Goal: Use online tool/utility: Utilize a website feature to perform a specific function

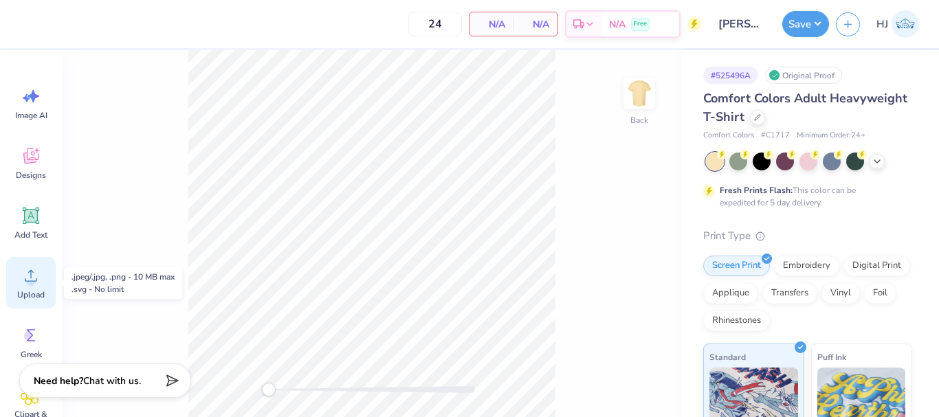
click at [32, 283] on circle at bounding box center [31, 281] width 10 height 10
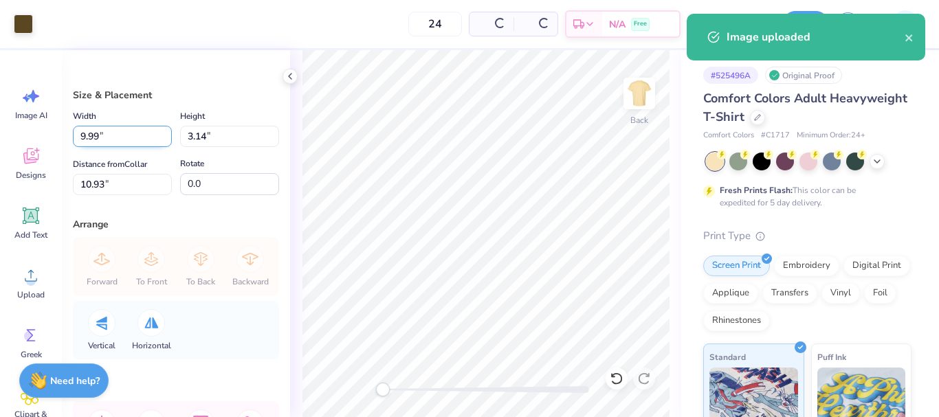
click at [116, 129] on input "9.99" at bounding box center [122, 136] width 99 height 21
type input "3.50"
type input "1.10"
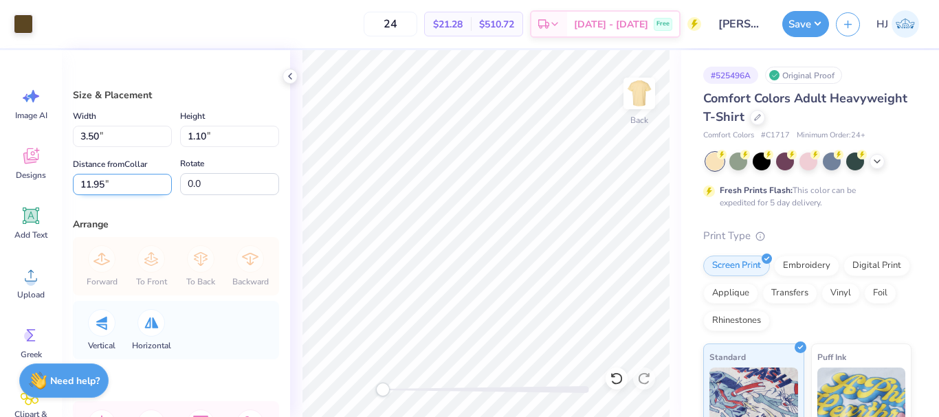
click at [126, 181] on input "11.95" at bounding box center [122, 184] width 99 height 21
type input "3"
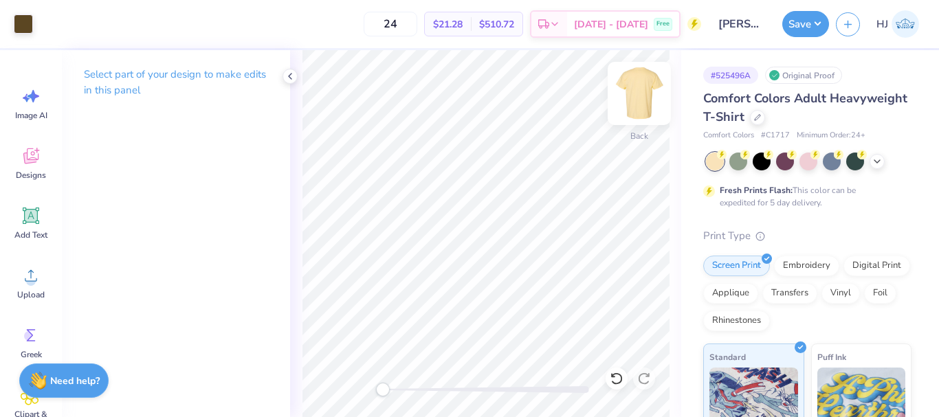
click at [527, 87] on img at bounding box center [639, 93] width 55 height 55
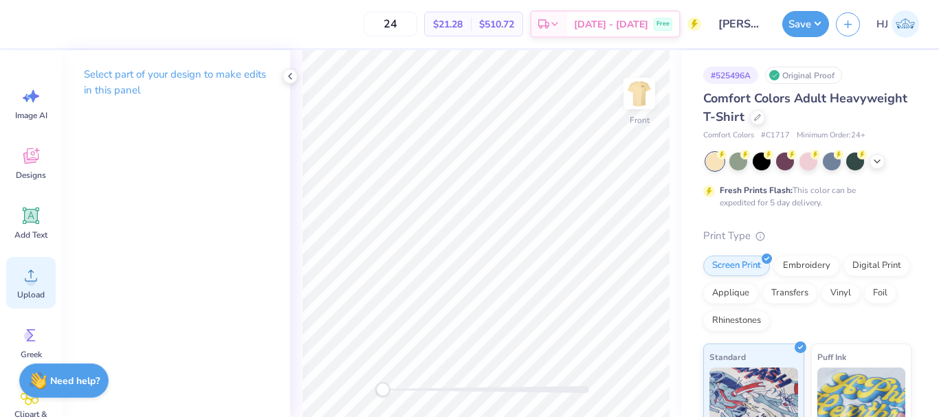
click at [33, 274] on icon at bounding box center [31, 275] width 21 height 21
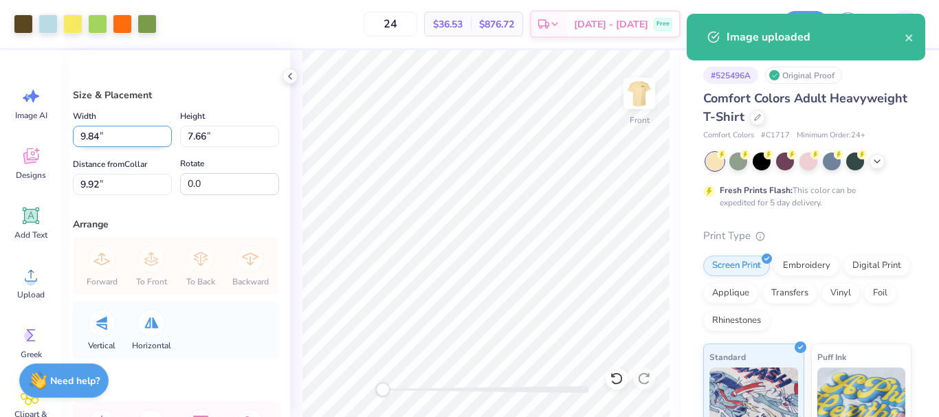
click at [107, 135] on input "9.84" at bounding box center [122, 136] width 99 height 21
type input "12.50"
type input "9.73"
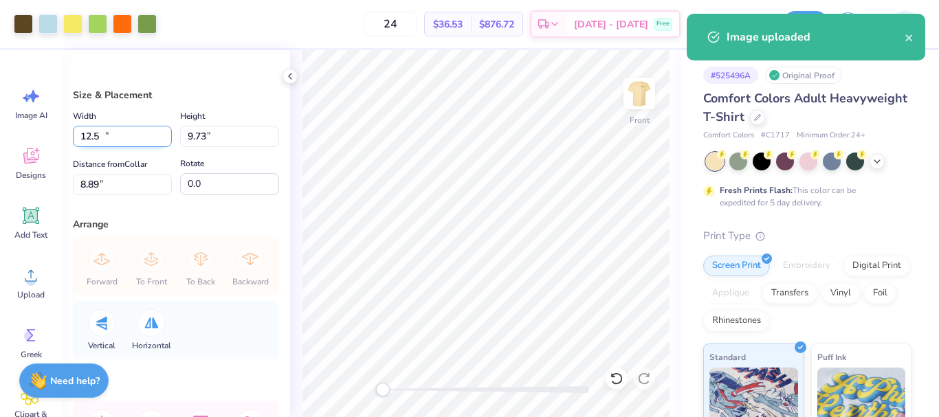
type input "8.89"
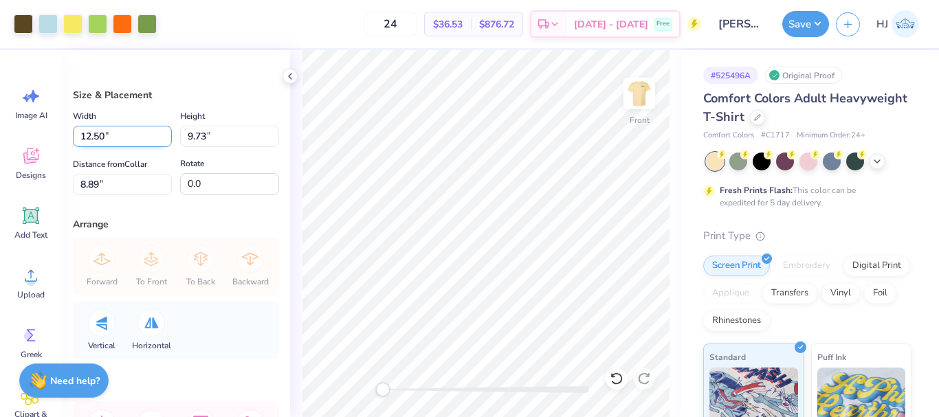
click at [131, 132] on input "12.50" at bounding box center [122, 136] width 99 height 21
type input "10.00"
type input "7.78"
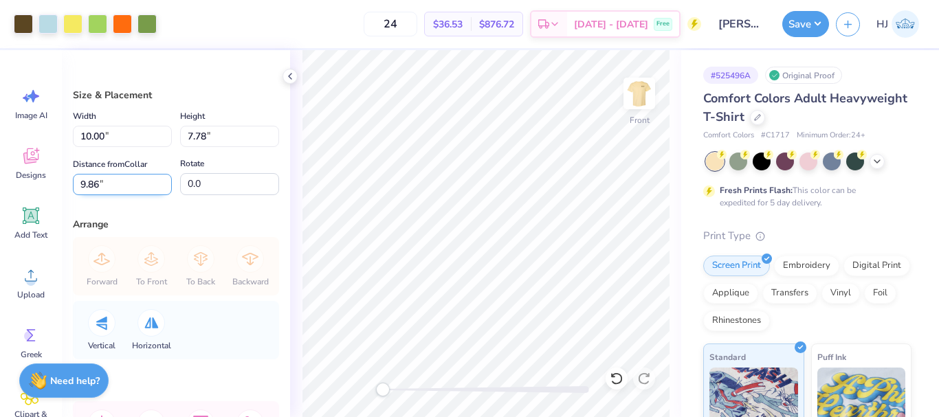
click at [125, 184] on input "9.86" at bounding box center [122, 184] width 99 height 21
type input "3"
click at [527, 113] on div "Front" at bounding box center [639, 102] width 32 height 49
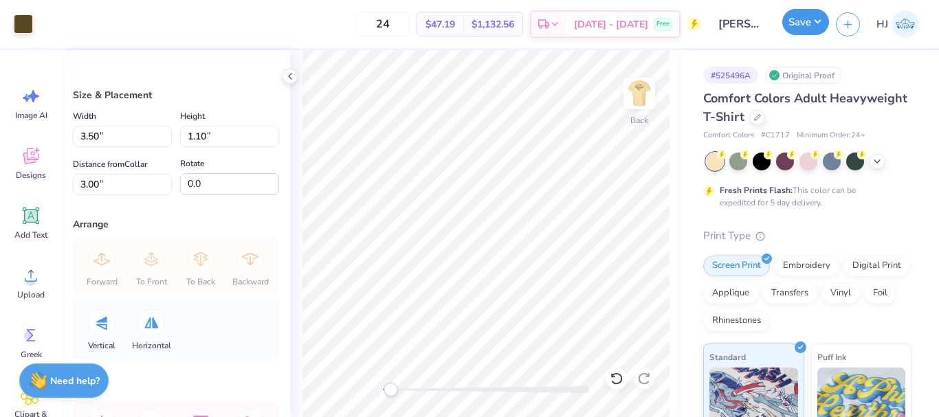
click at [527, 16] on button "Save" at bounding box center [805, 22] width 47 height 26
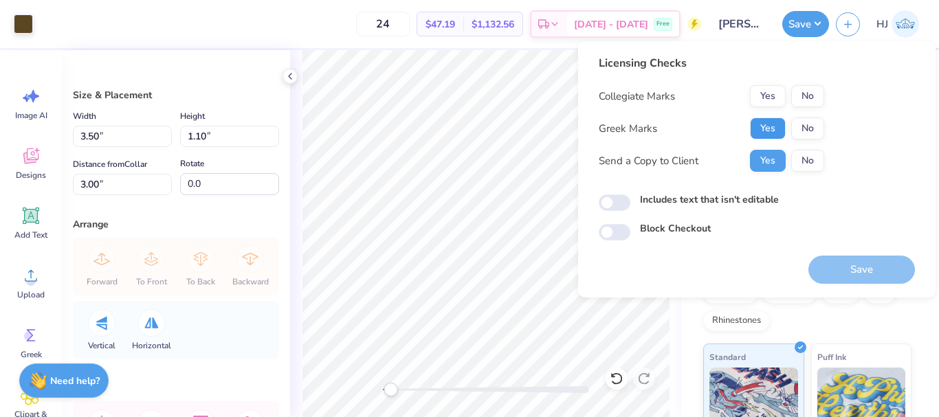
click at [527, 120] on button "Yes" at bounding box center [768, 129] width 36 height 22
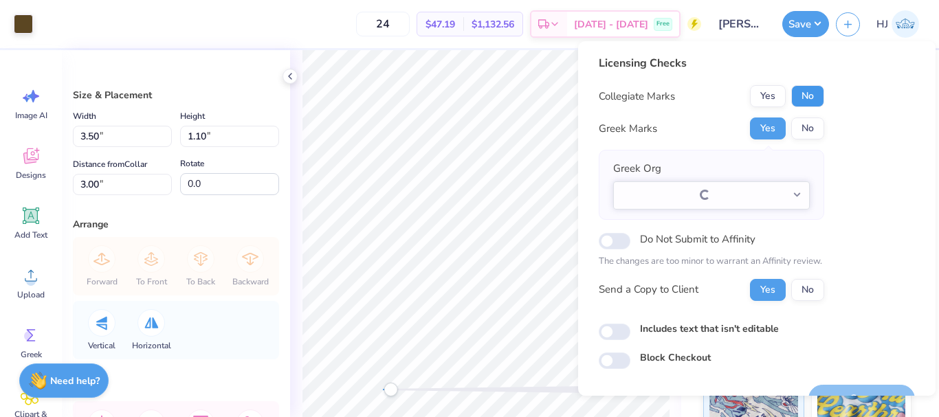
click at [527, 90] on button "No" at bounding box center [807, 96] width 33 height 22
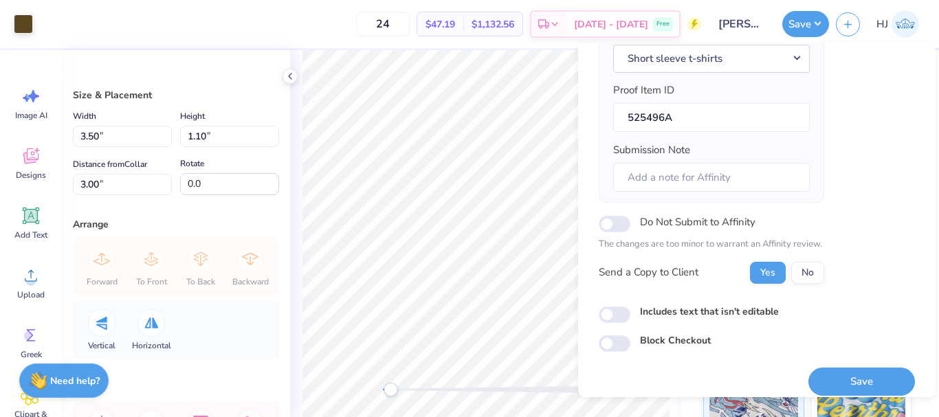
scroll to position [208, 0]
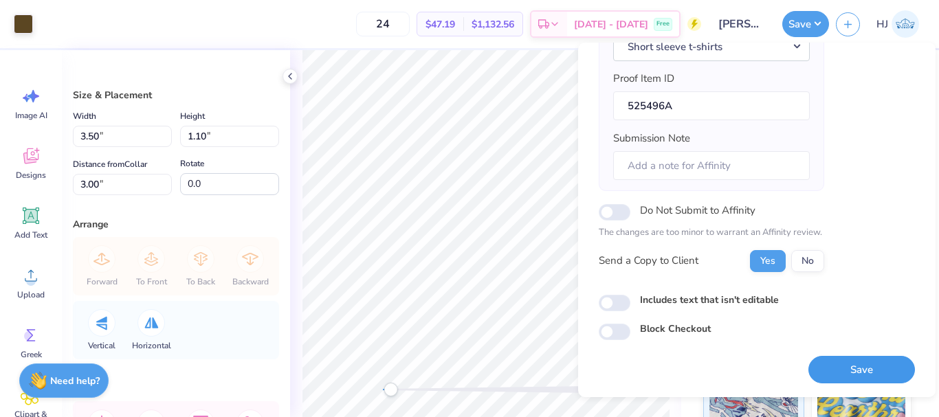
click at [527, 371] on button "Save" at bounding box center [861, 370] width 107 height 28
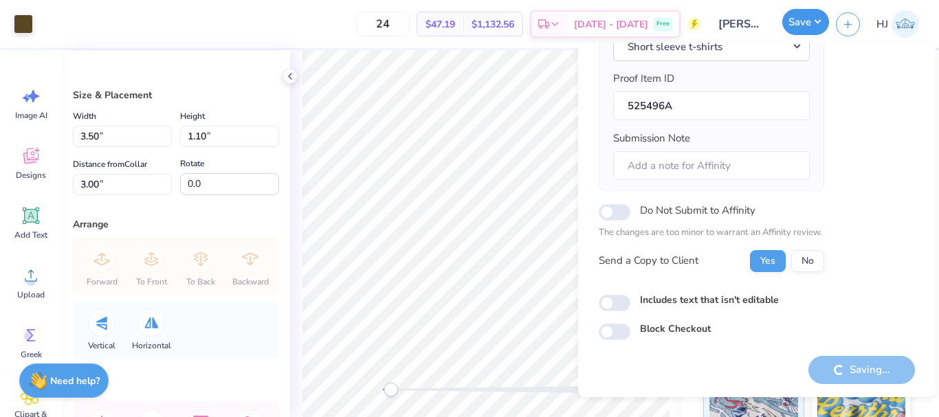
click at [527, 17] on button "Save" at bounding box center [805, 22] width 47 height 26
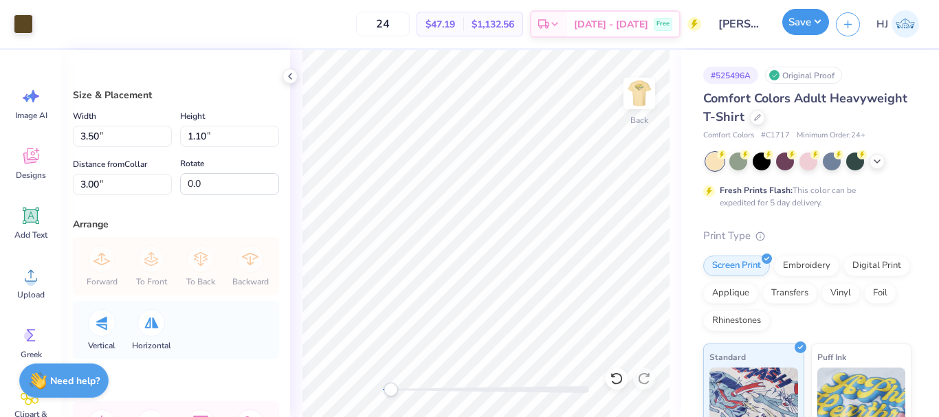
click at [527, 27] on button "Save" at bounding box center [805, 22] width 47 height 26
